Goal: Task Accomplishment & Management: Use online tool/utility

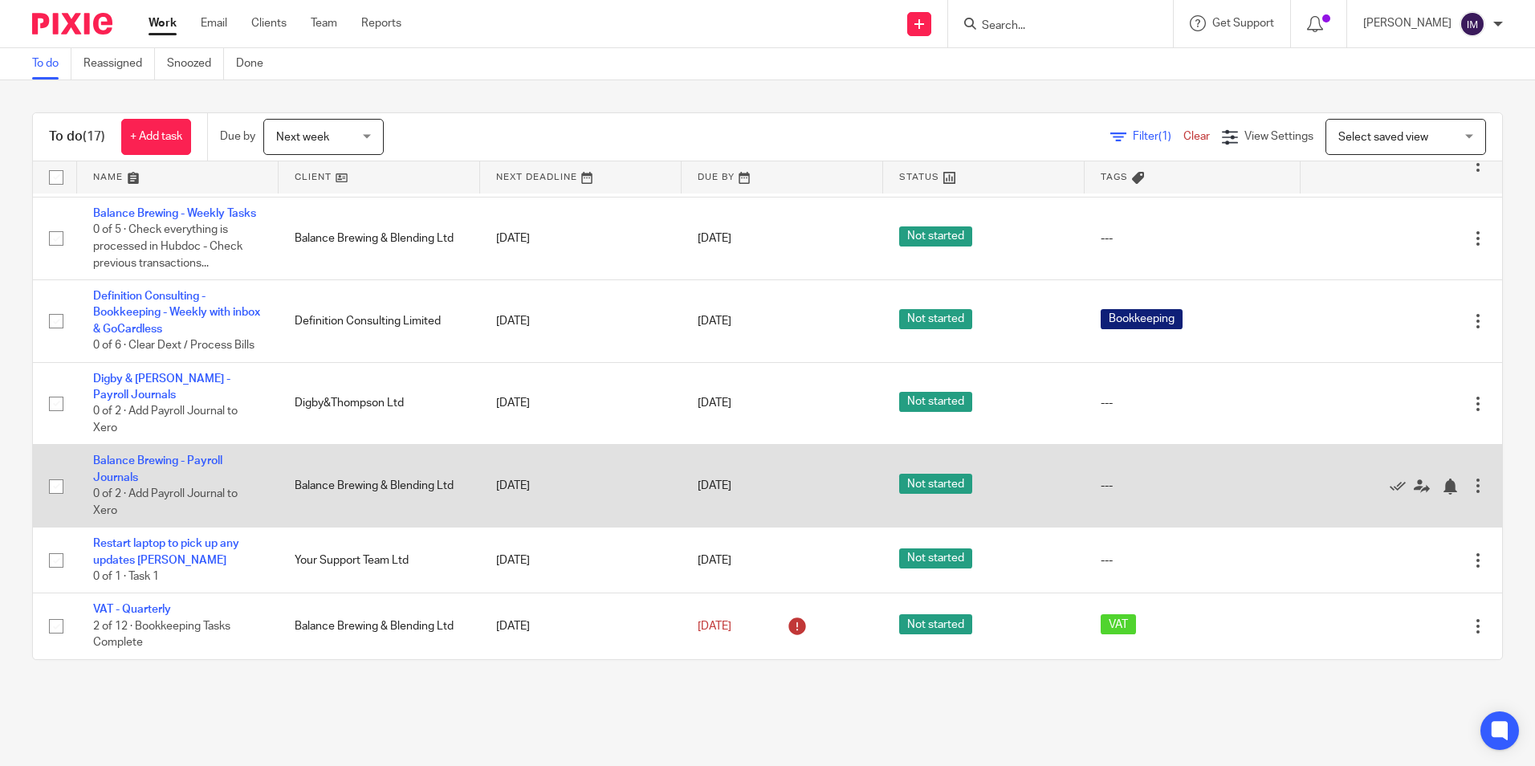
scroll to position [819, 0]
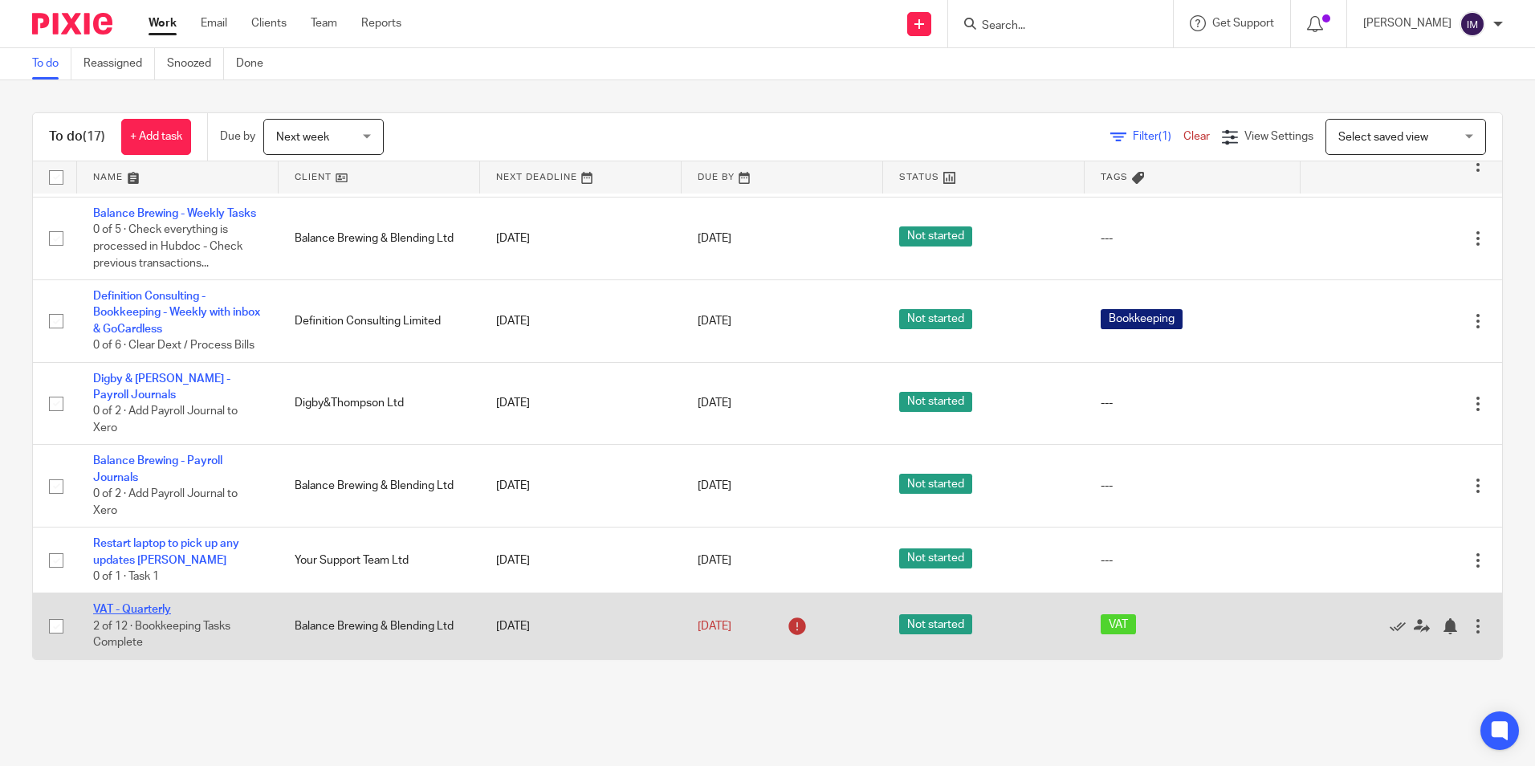
click at [148, 606] on link "VAT - Quarterly" at bounding box center [132, 609] width 78 height 11
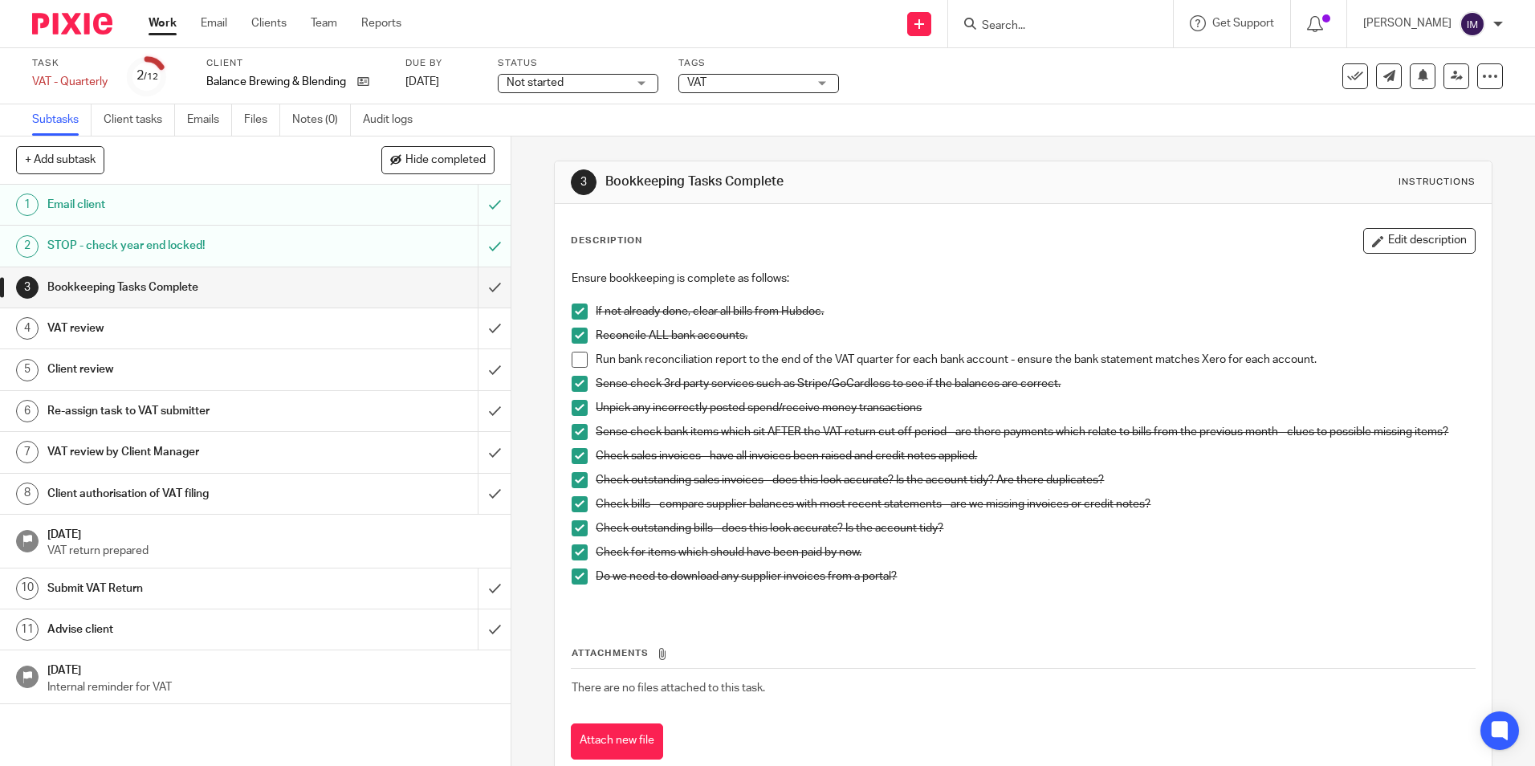
click at [572, 367] on span at bounding box center [580, 360] width 16 height 16
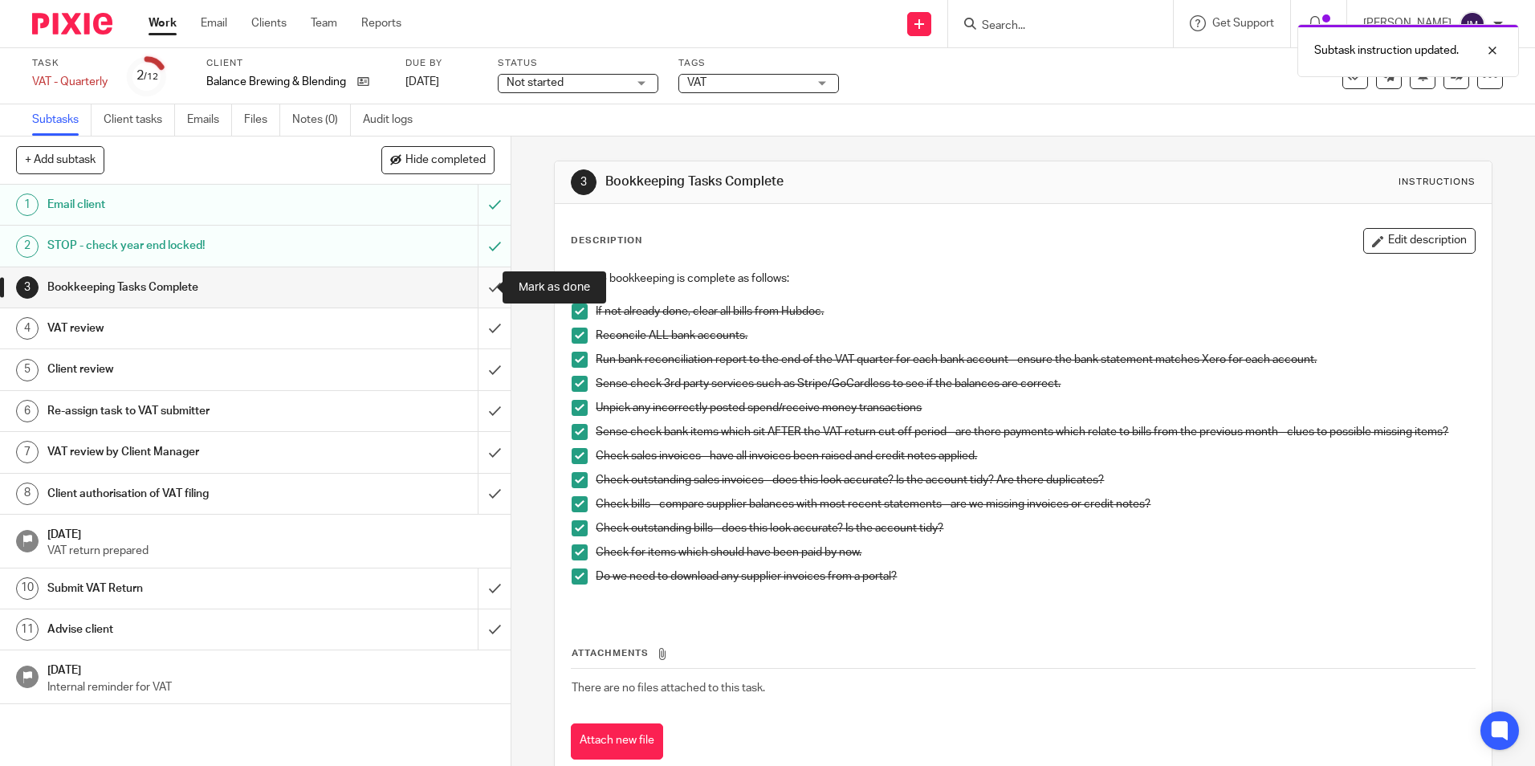
click at [481, 284] on input "submit" at bounding box center [255, 287] width 511 height 40
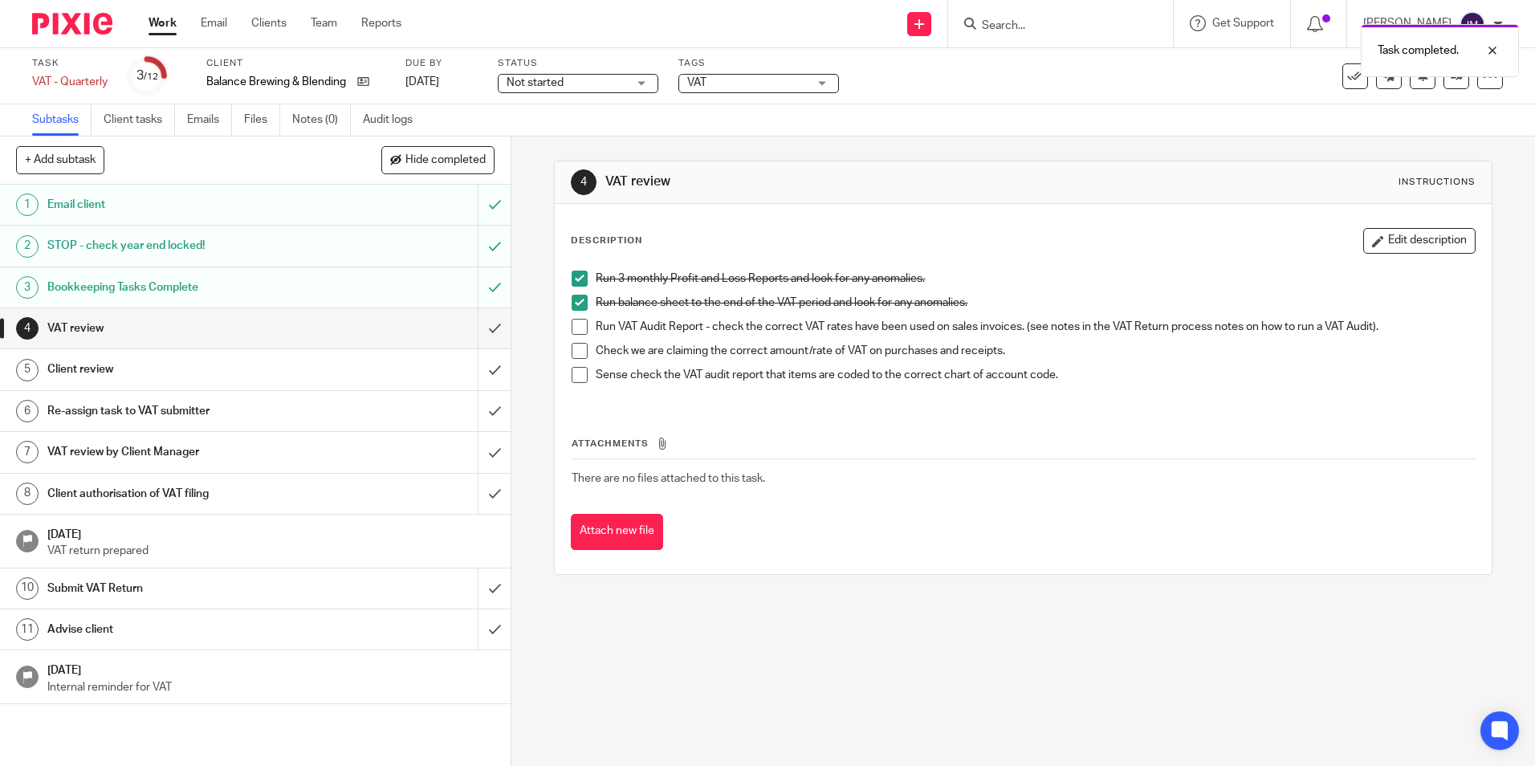
click at [339, 323] on div "VAT review" at bounding box center [254, 328] width 415 height 24
click at [572, 332] on span at bounding box center [580, 327] width 16 height 16
click at [575, 349] on span at bounding box center [580, 351] width 16 height 16
click at [576, 376] on span at bounding box center [580, 375] width 16 height 16
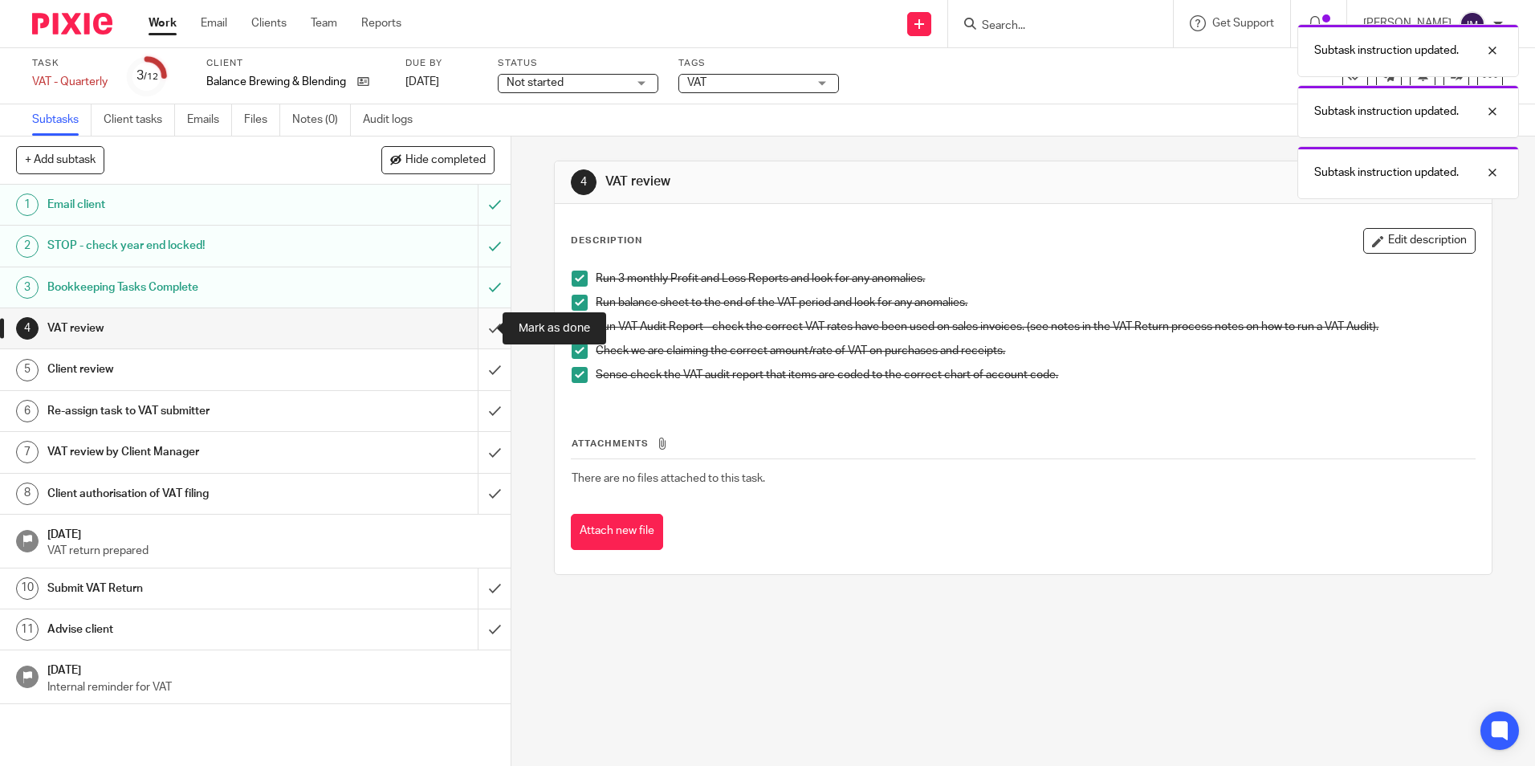
click at [478, 328] on input "submit" at bounding box center [255, 328] width 511 height 40
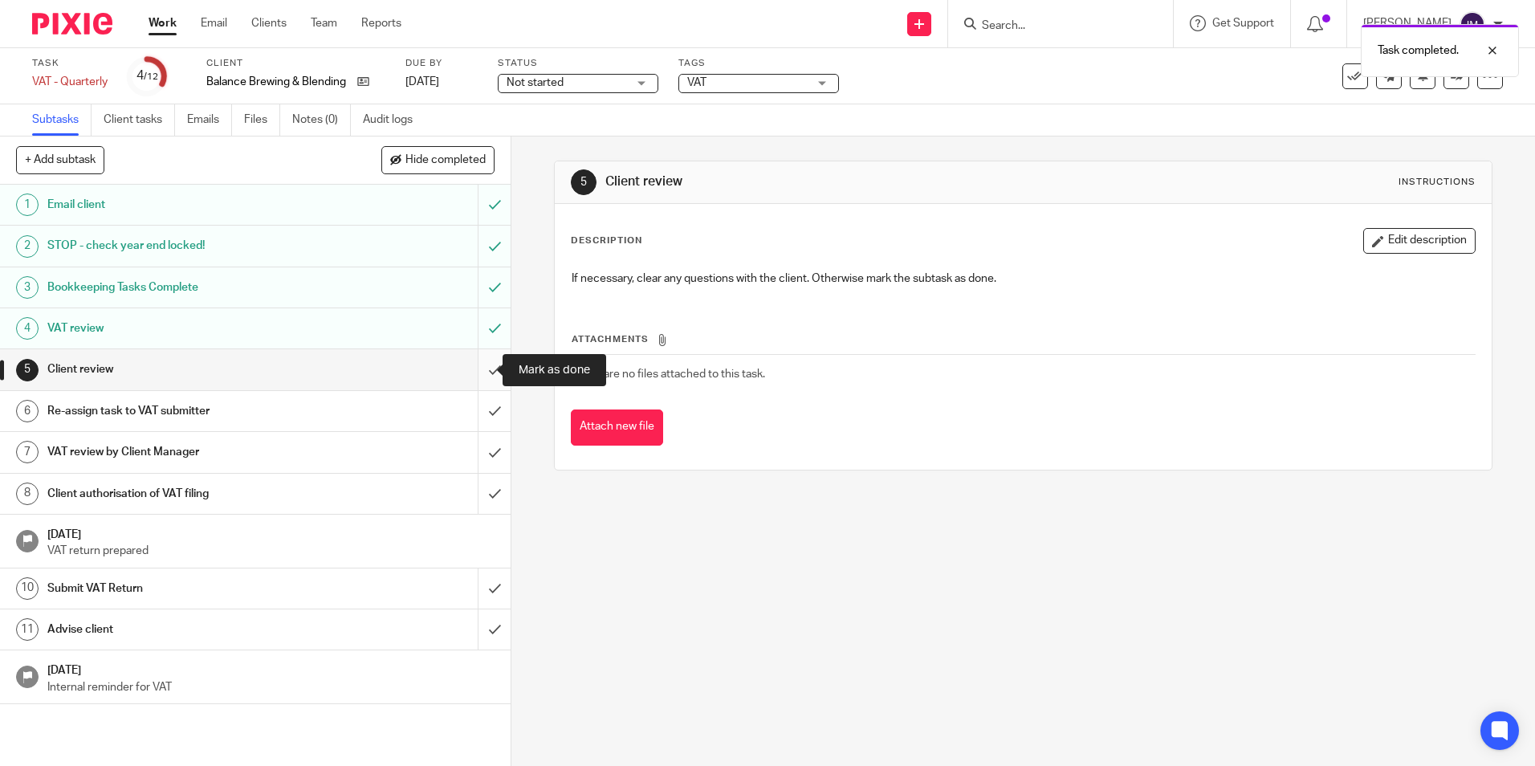
click at [482, 374] on input "submit" at bounding box center [255, 369] width 511 height 40
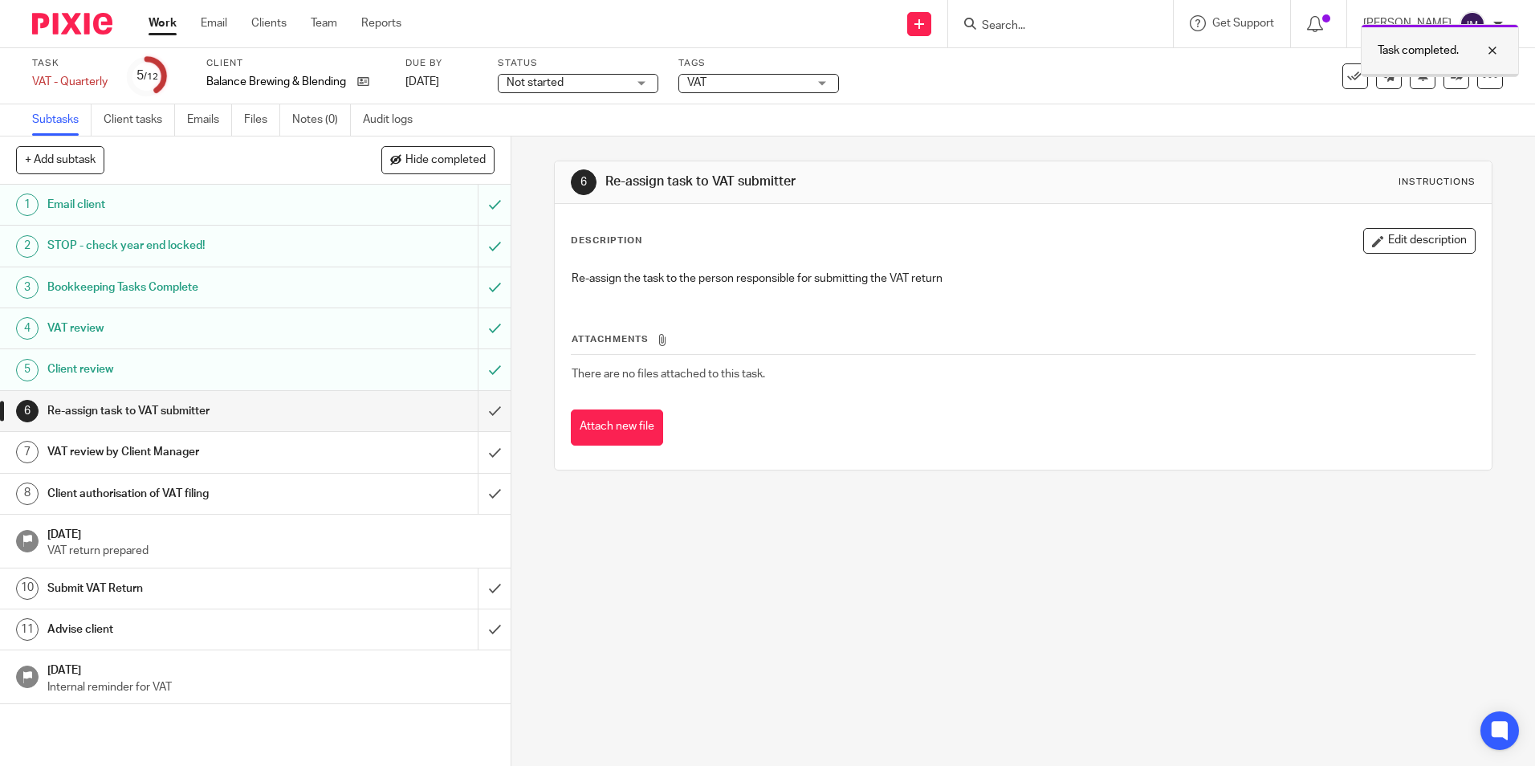
click at [1496, 48] on div at bounding box center [1480, 50] width 43 height 19
click at [1445, 82] on link at bounding box center [1456, 76] width 26 height 26
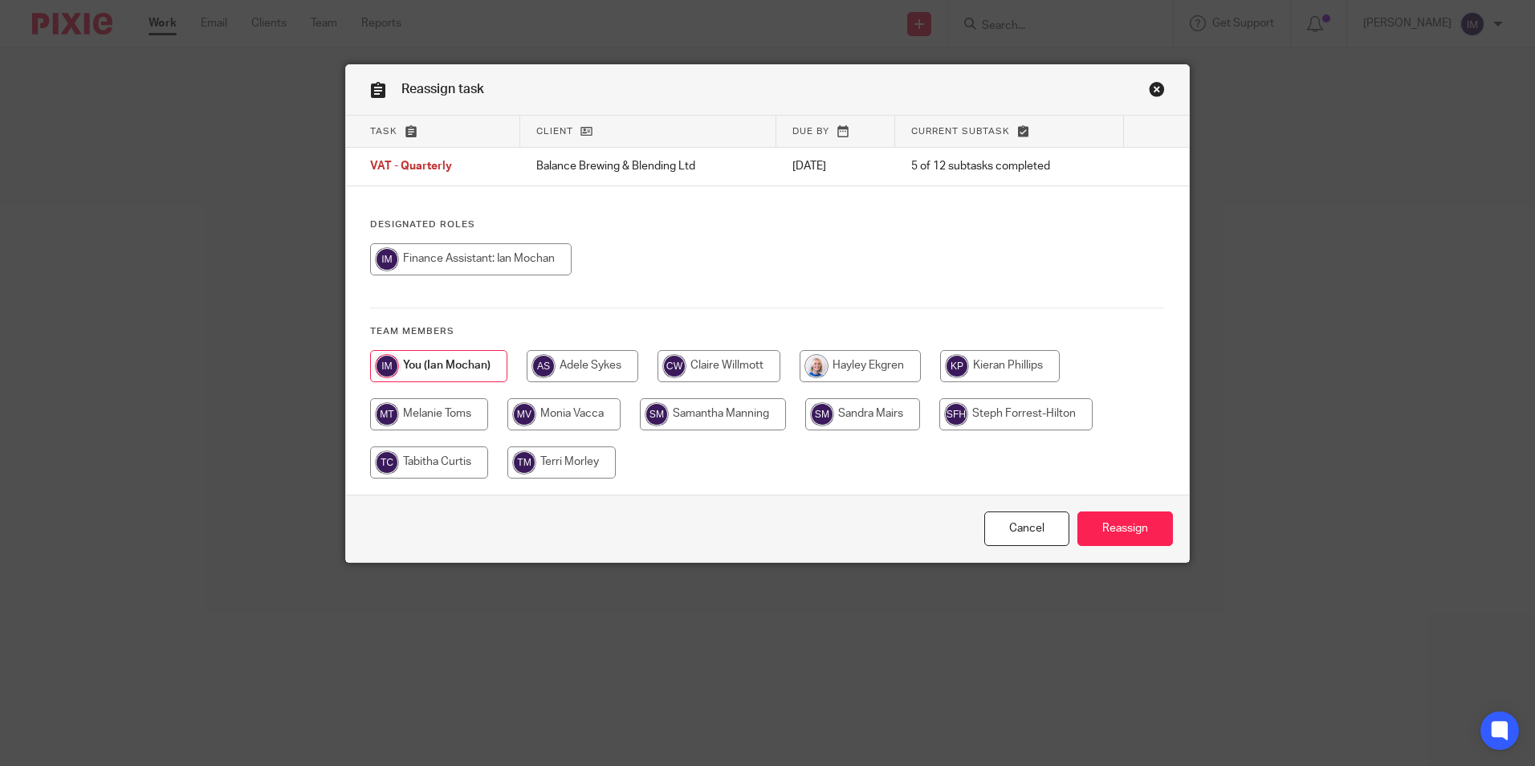
click at [716, 367] on input "radio" at bounding box center [718, 366] width 123 height 32
radio input "true"
click at [1117, 531] on input "Reassign" at bounding box center [1125, 528] width 96 height 35
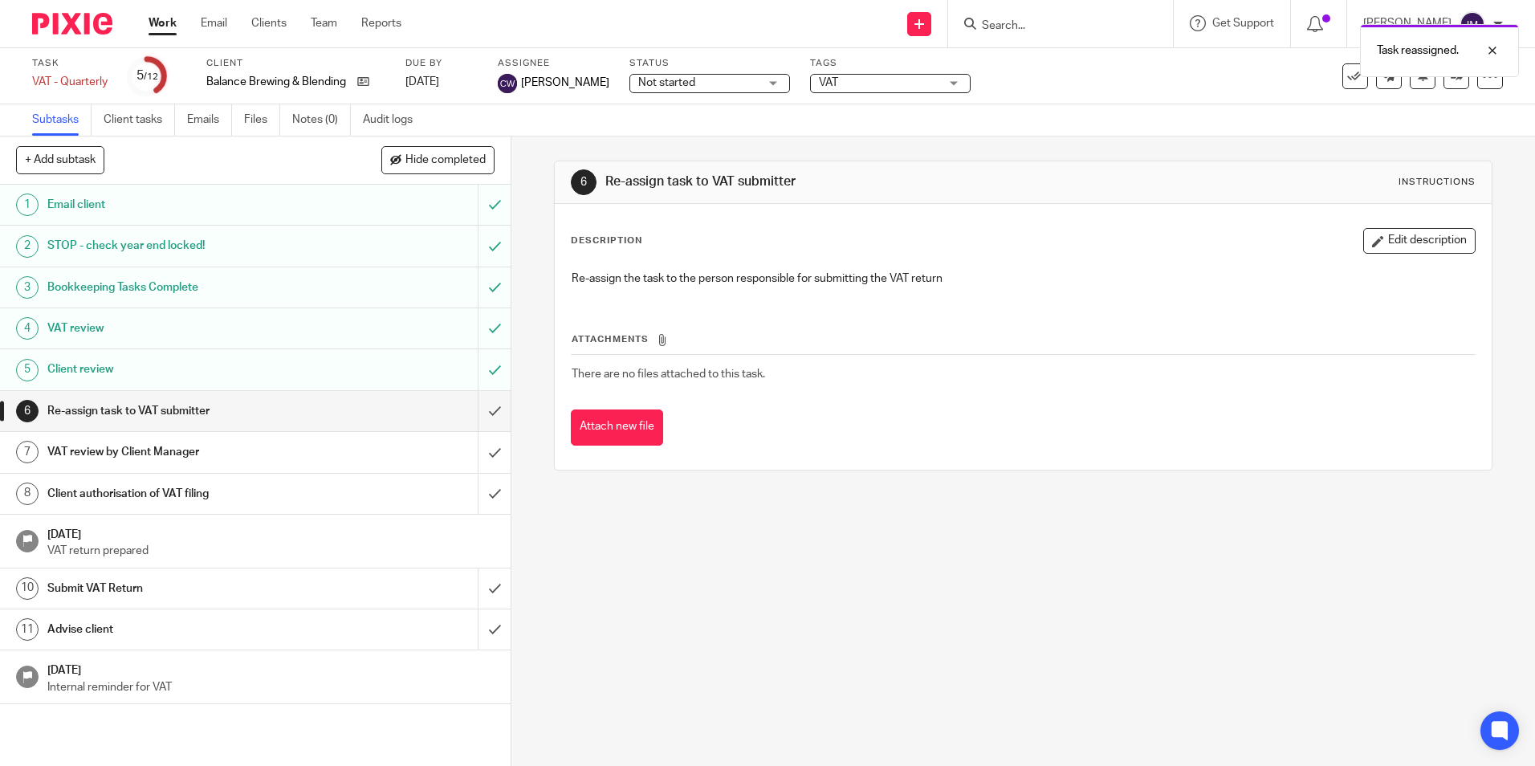
click at [157, 27] on link "Work" at bounding box center [163, 23] width 28 height 16
